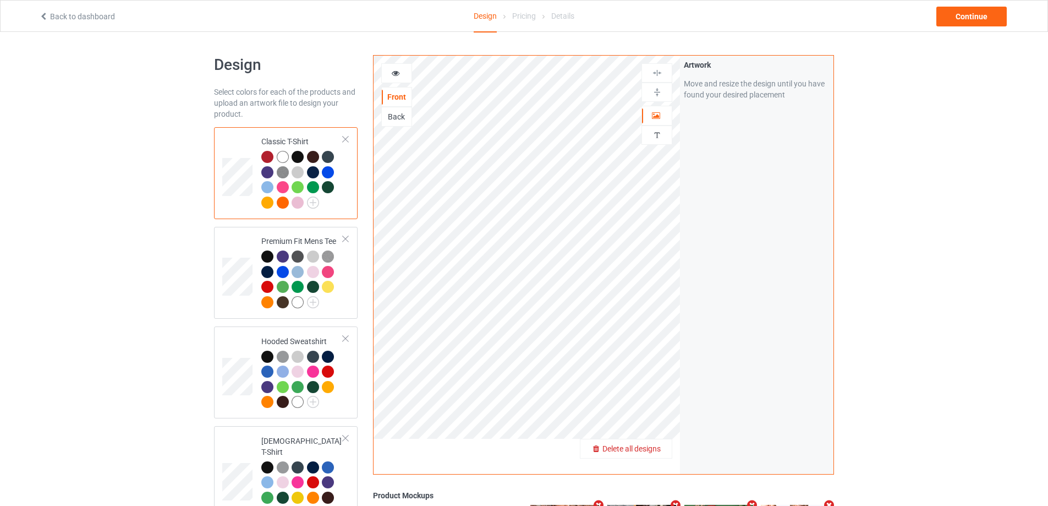
click at [654, 446] on span "Delete all designs" at bounding box center [632, 448] width 58 height 9
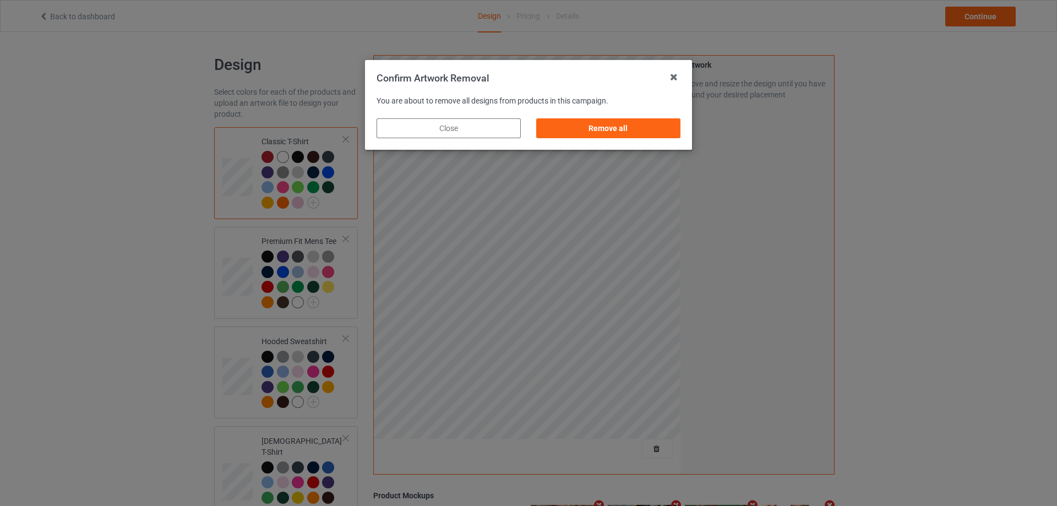
click at [651, 125] on div "Remove all" at bounding box center [608, 128] width 144 height 20
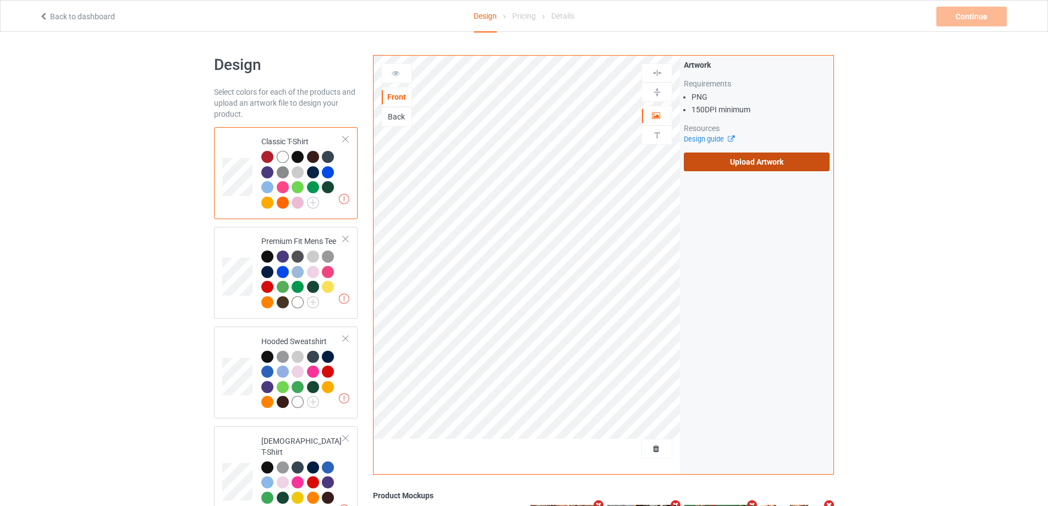
click at [761, 163] on label "Upload Artwork" at bounding box center [757, 161] width 146 height 19
click at [0, 0] on input "Upload Artwork" at bounding box center [0, 0] width 0 height 0
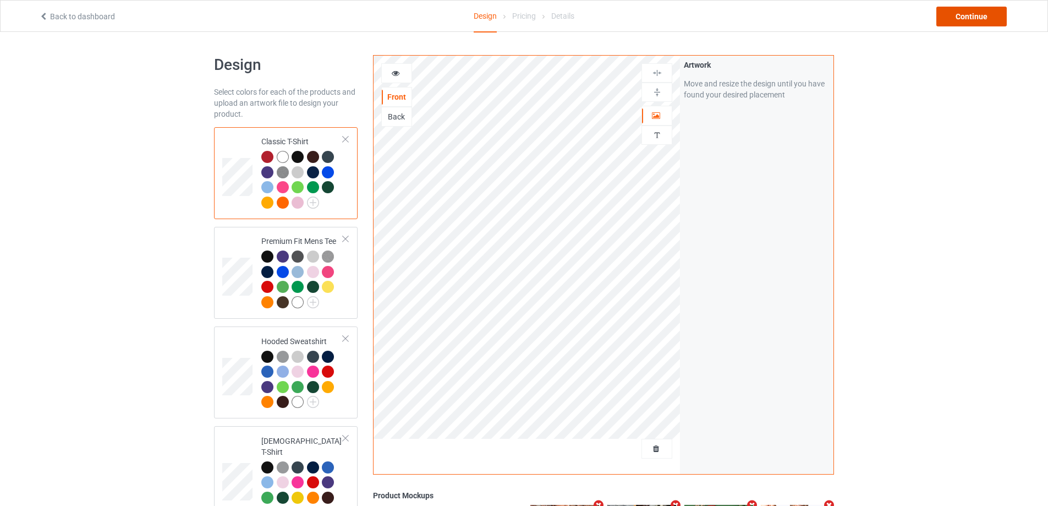
click at [983, 18] on div "Continue" at bounding box center [972, 17] width 70 height 20
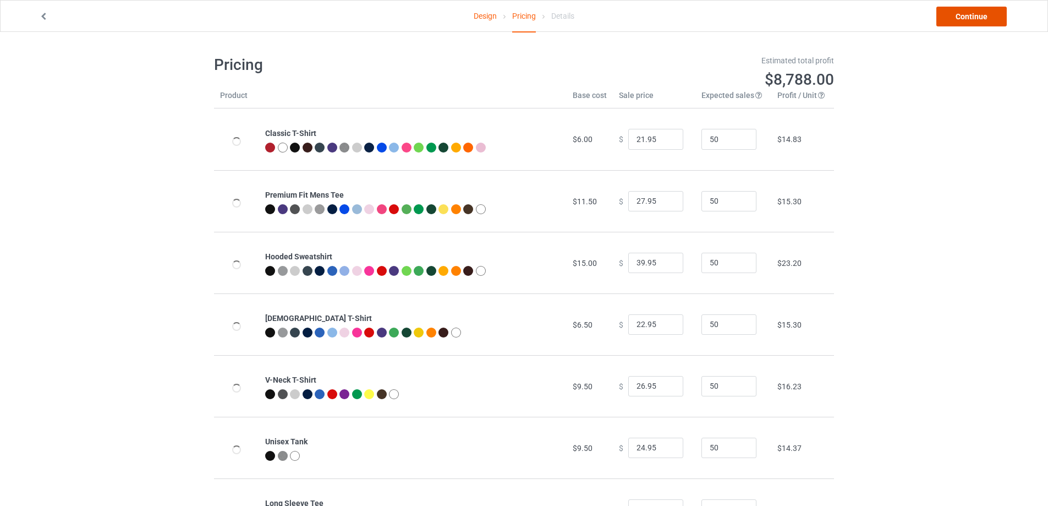
click at [983, 18] on link "Continue" at bounding box center [972, 17] width 70 height 20
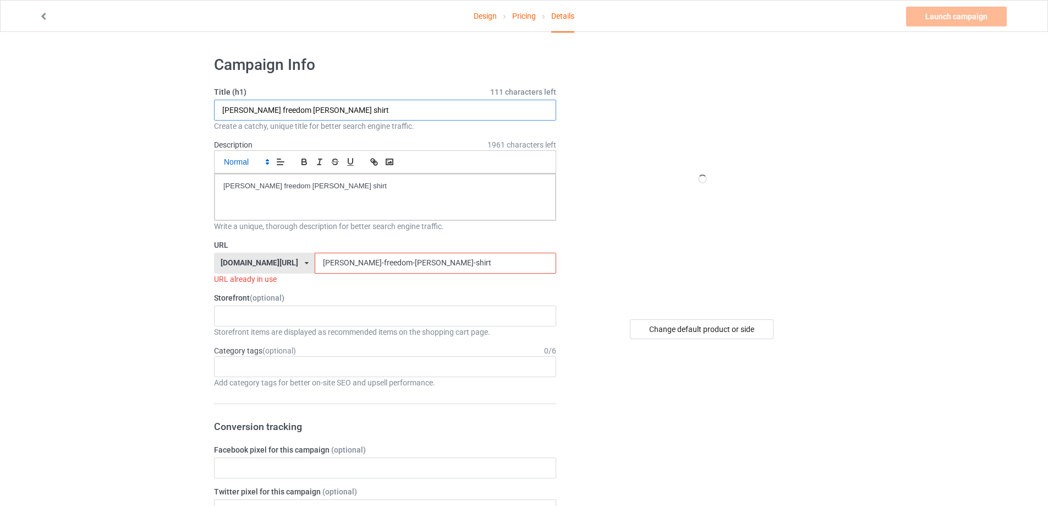
drag, startPoint x: 365, startPoint y: 114, endPoint x: 263, endPoint y: 167, distance: 115.2
paste input "FE The Earth Is Flat"
type input "FE The Earth Is Flat shirt"
drag, startPoint x: 383, startPoint y: 190, endPoint x: 146, endPoint y: 189, distance: 236.7
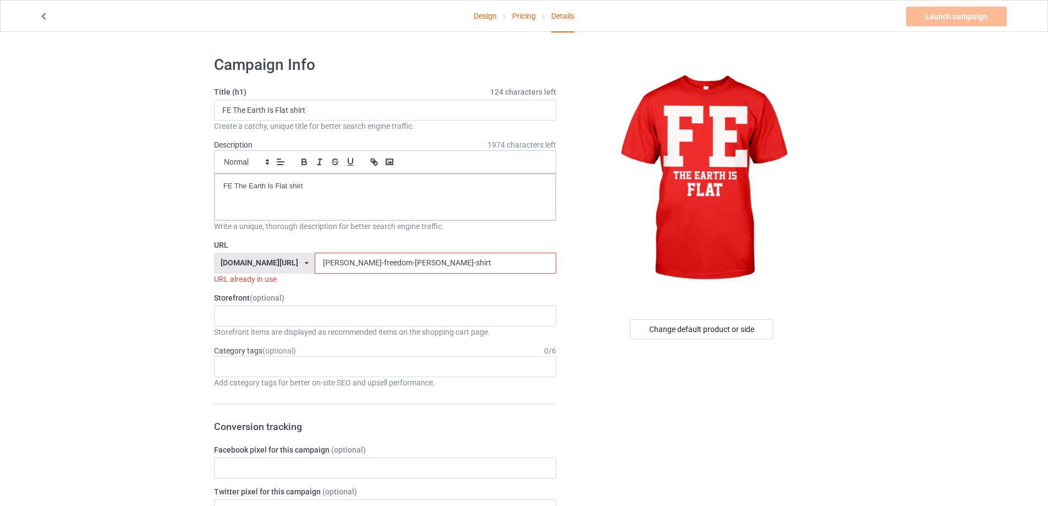
drag, startPoint x: 445, startPoint y: 272, endPoint x: 171, endPoint y: 267, distance: 274.1
paste input "fe-the-earth-is-flat"
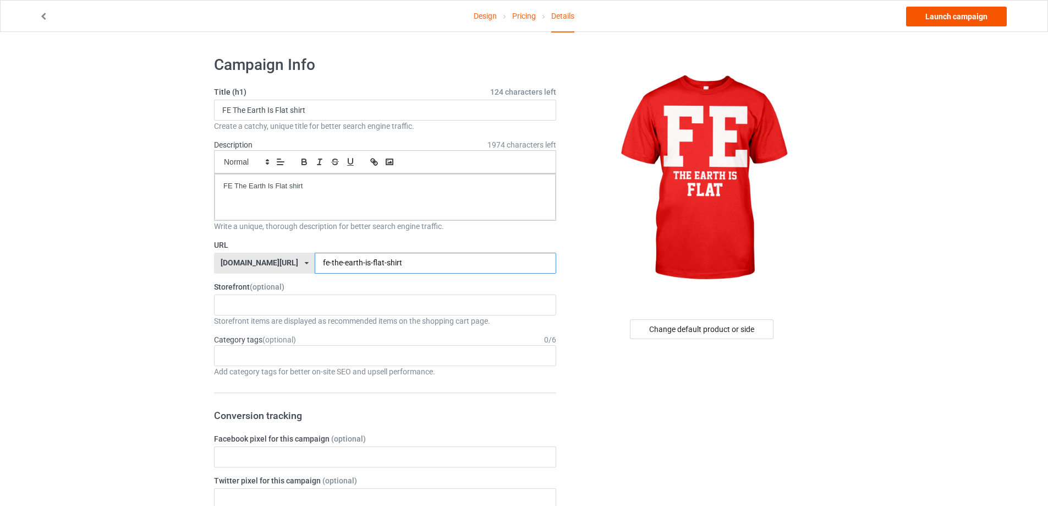
type input "fe-the-earth-is-flat-shirt"
click at [960, 18] on link "Launch campaign" at bounding box center [956, 17] width 101 height 20
